Goal: Information Seeking & Learning: Find specific fact

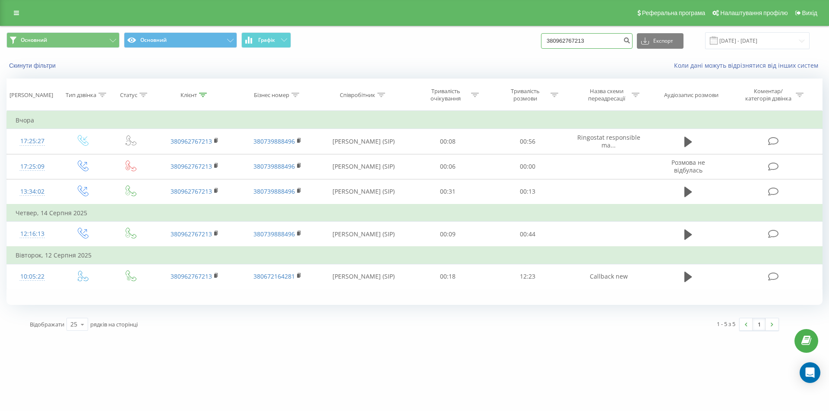
drag, startPoint x: 613, startPoint y: 40, endPoint x: 444, endPoint y: 32, distance: 169.8
click at [444, 32] on div "Основний Основний Графік 380962767213 Експорт .csv .xls .xlsx [DATE] - [DATE]" at bounding box center [414, 40] width 828 height 29
click at [630, 39] on icon "submit" at bounding box center [626, 39] width 7 height 5
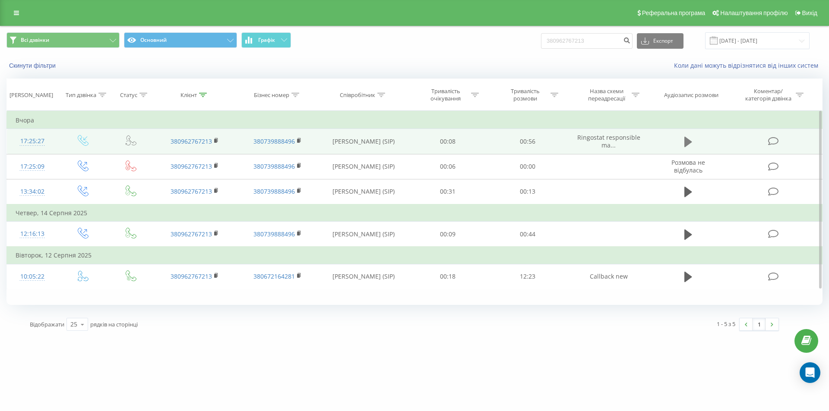
click at [690, 137] on icon at bounding box center [688, 142] width 8 height 12
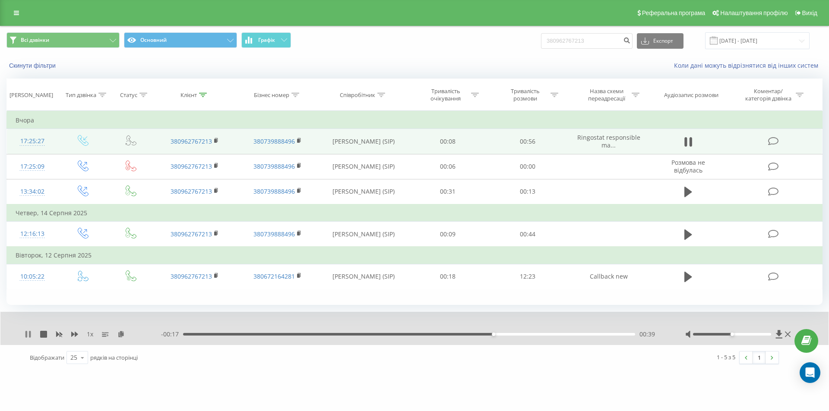
click at [26, 335] on icon at bounding box center [26, 334] width 2 height 7
